Goal: Navigation & Orientation: Find specific page/section

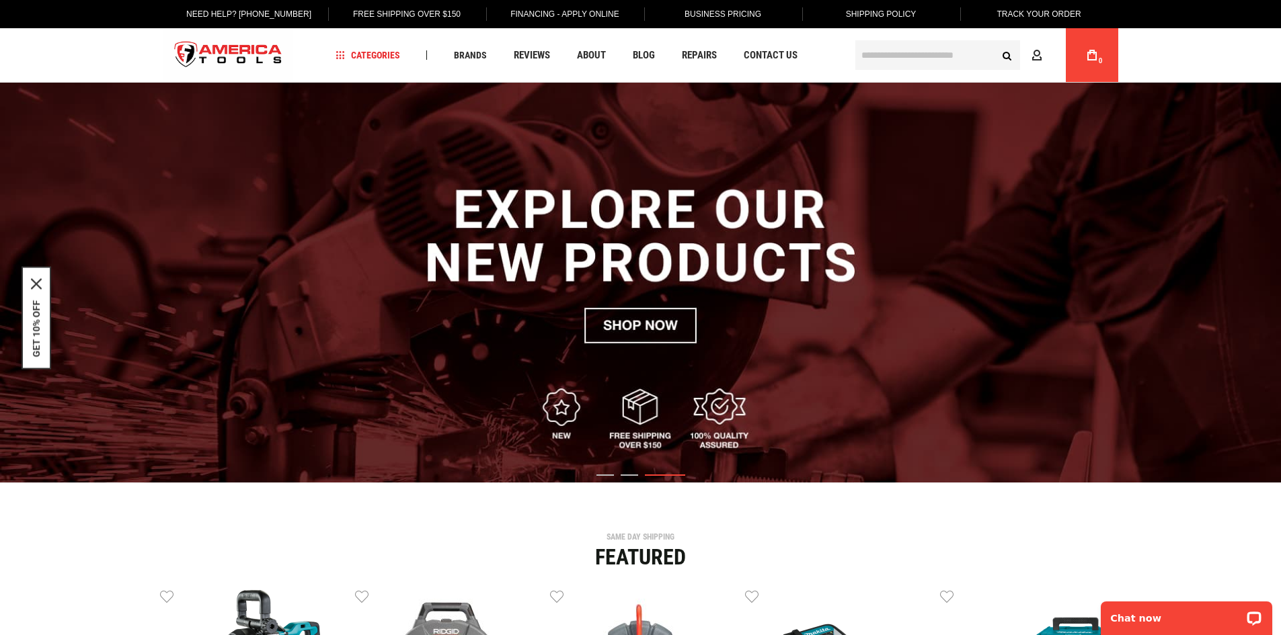
click at [235, 253] on img "3 / 3" at bounding box center [640, 283] width 1281 height 400
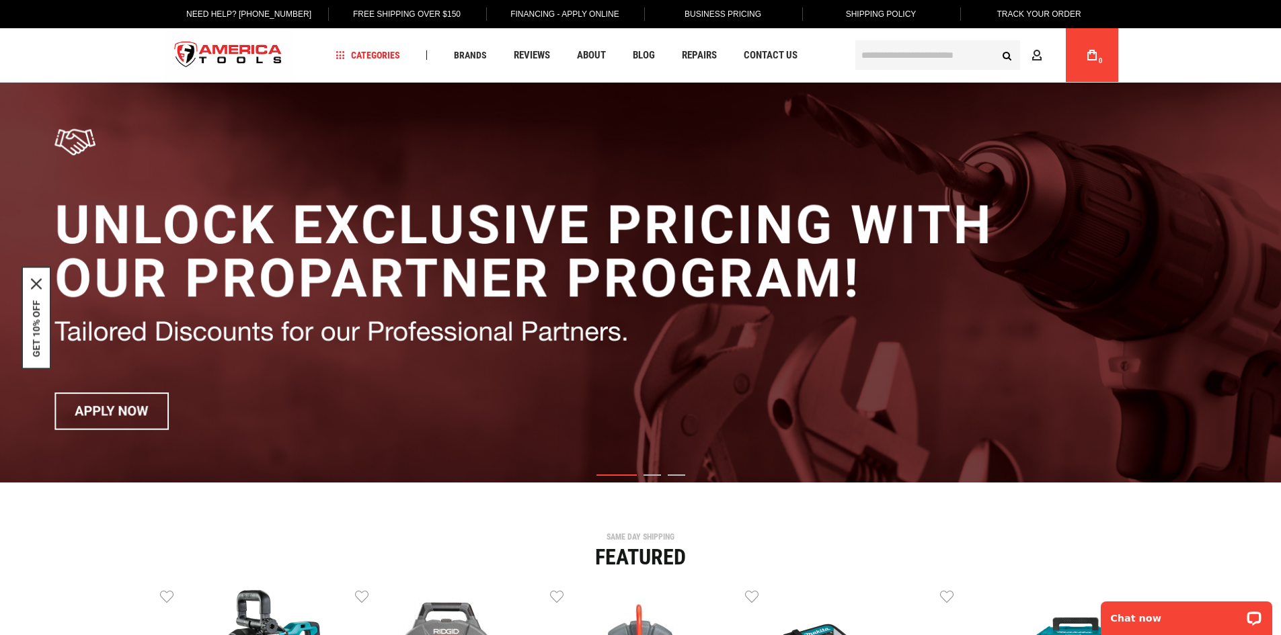
drag, startPoint x: 875, startPoint y: 492, endPoint x: 785, endPoint y: 412, distance: 120.5
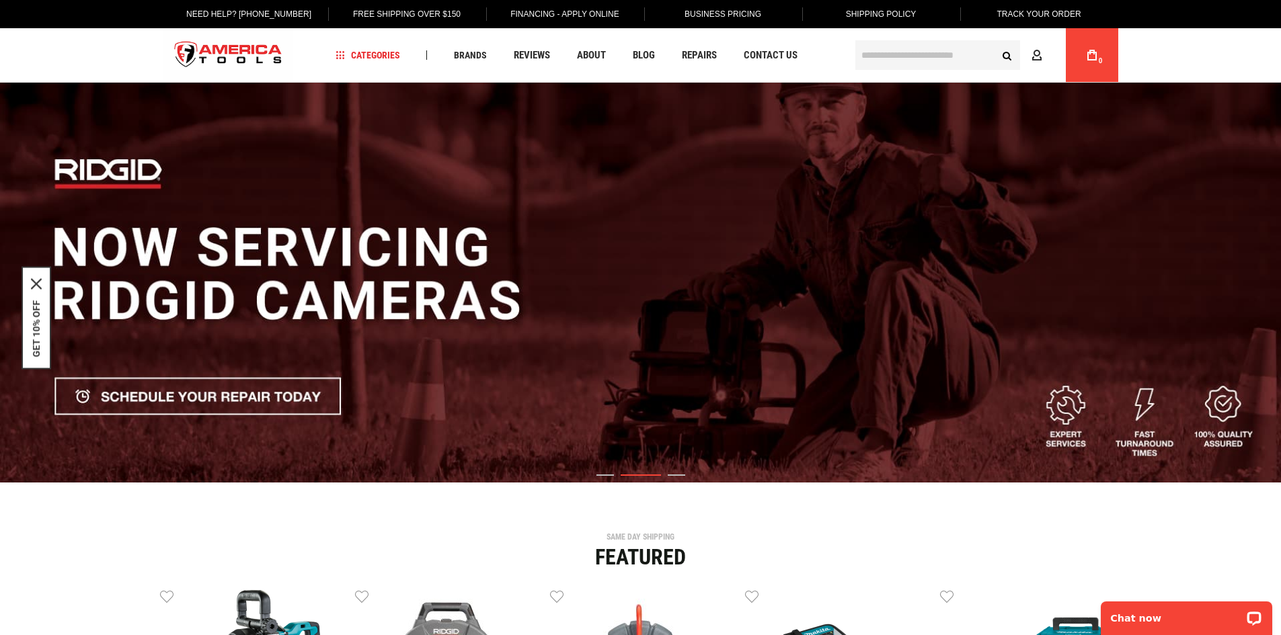
click at [859, 406] on img "2 / 3" at bounding box center [640, 283] width 1281 height 400
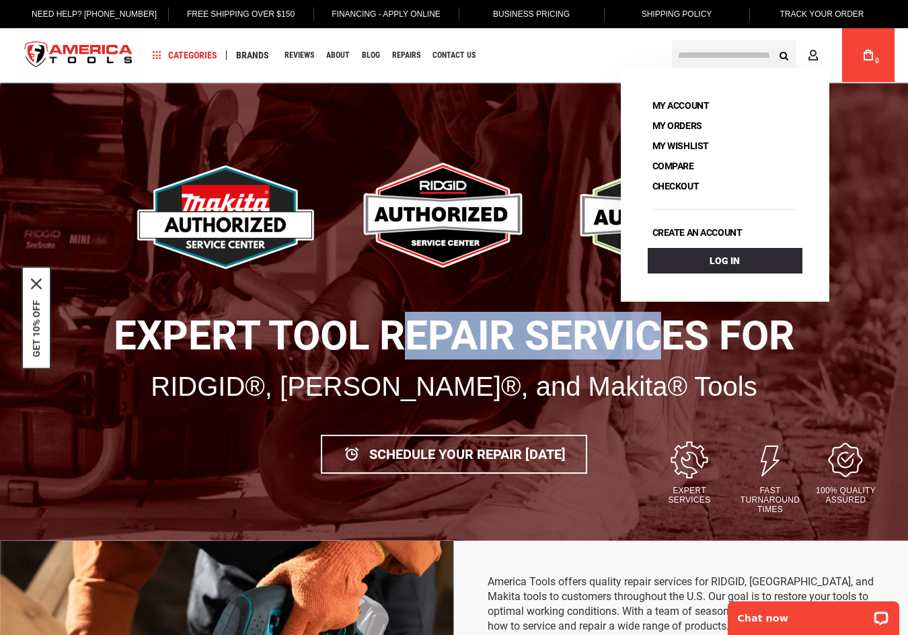
drag, startPoint x: 415, startPoint y: 349, endPoint x: 641, endPoint y: 347, distance: 226.6
click at [663, 348] on h1 "Expert Tool Repair Services for" at bounding box center [453, 336] width 887 height 44
